Goal: Ask a question

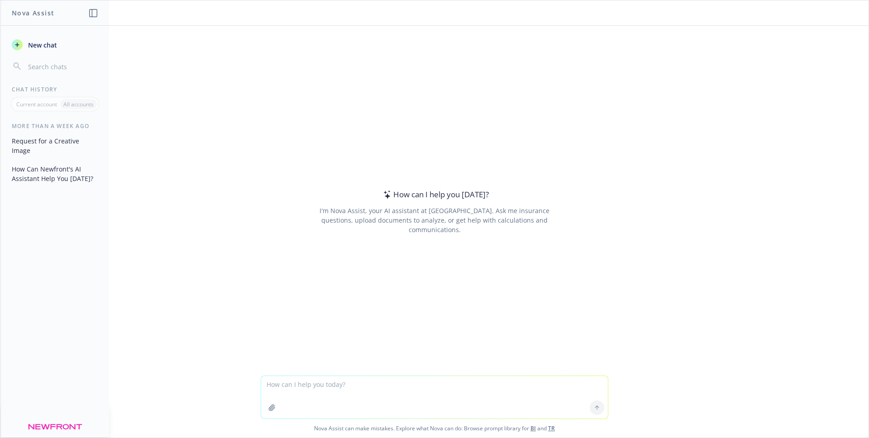
click at [76, 14] on header "Nova Assist" at bounding box center [55, 12] width 109 height 25
